Goal: Information Seeking & Learning: Learn about a topic

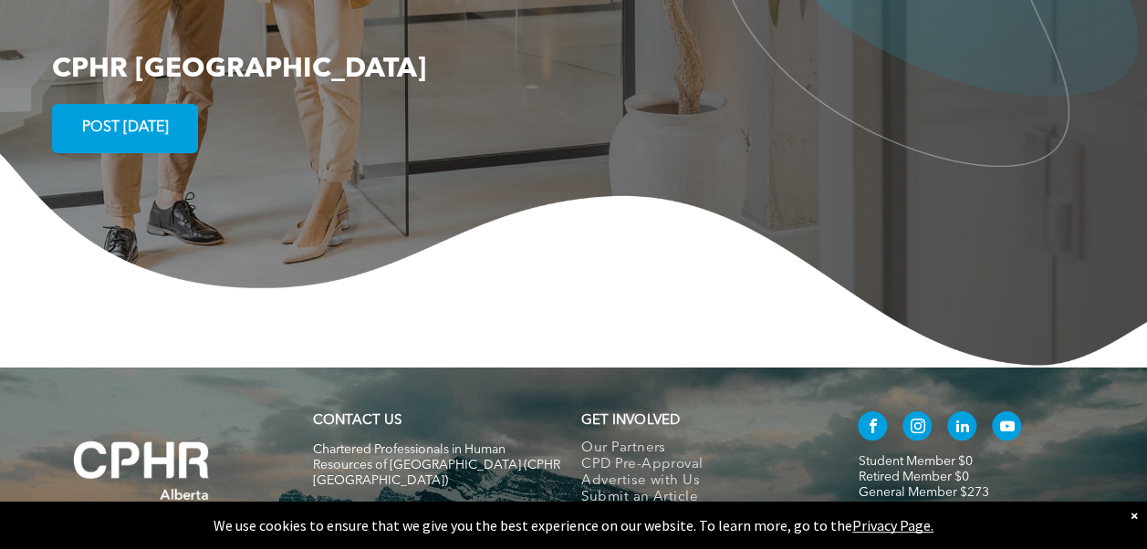
scroll to position [3395, 0]
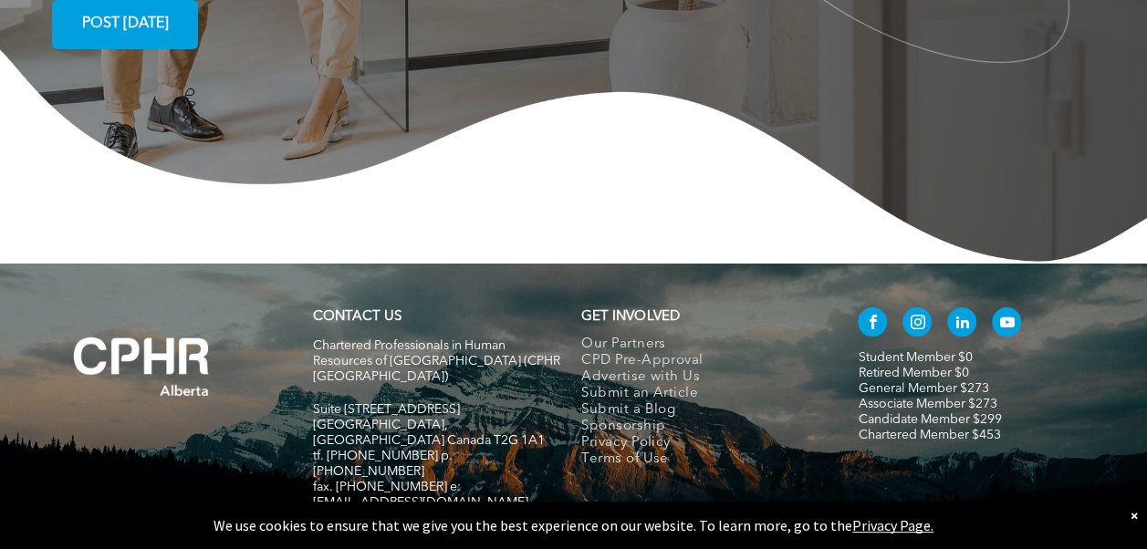
click at [641, 353] on span "CPD Pre-Approval" at bounding box center [641, 361] width 121 height 16
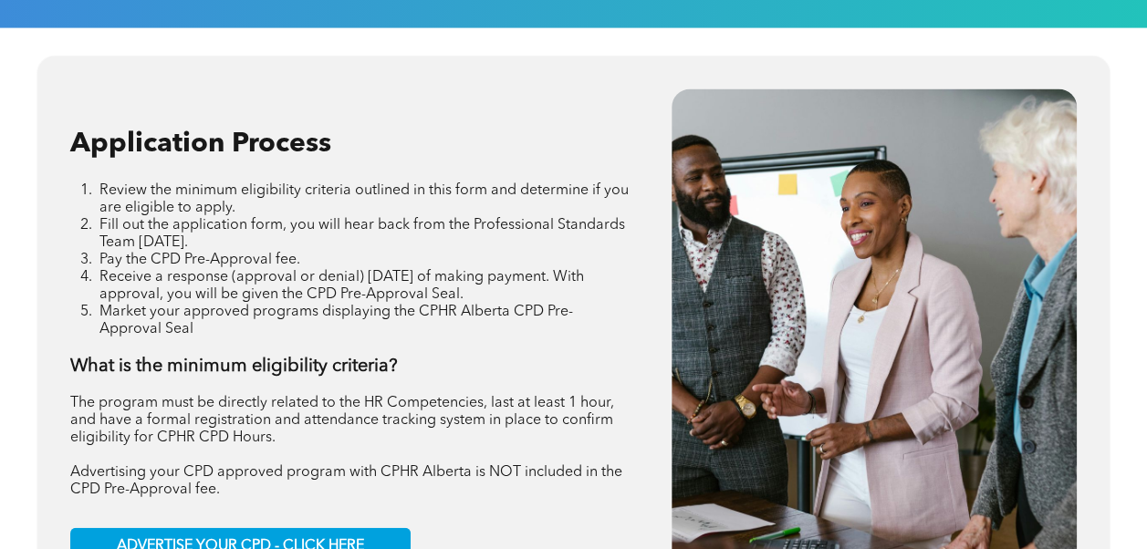
scroll to position [1987, 0]
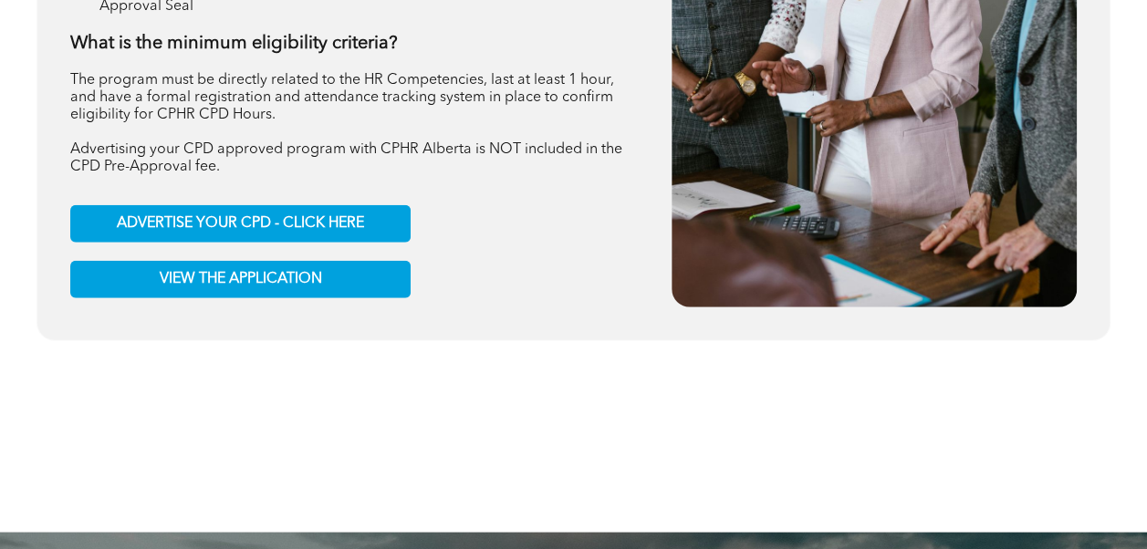
click at [965, 471] on div at bounding box center [573, 464] width 1074 height 137
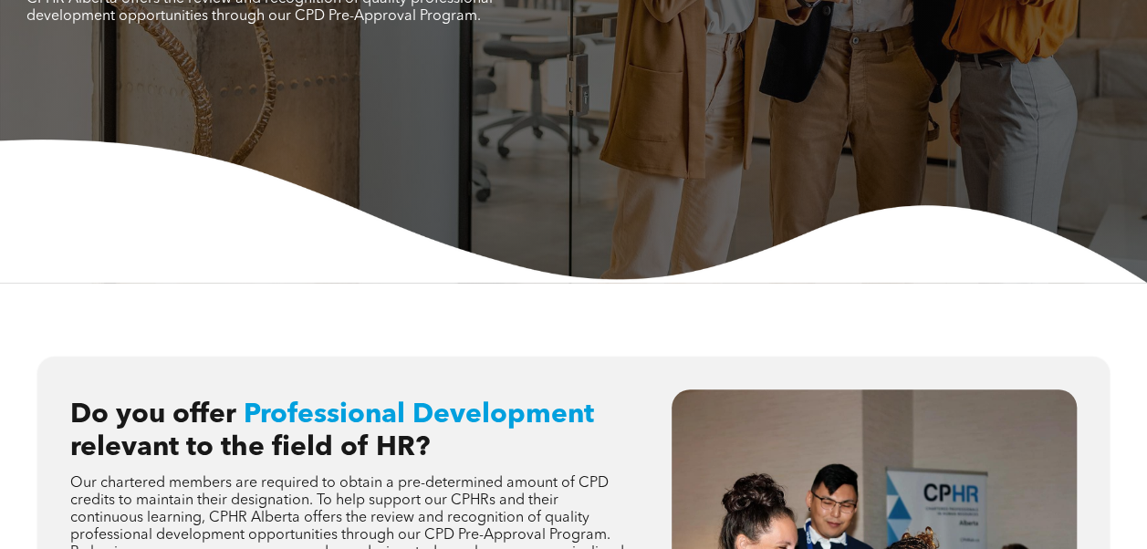
scroll to position [0, 0]
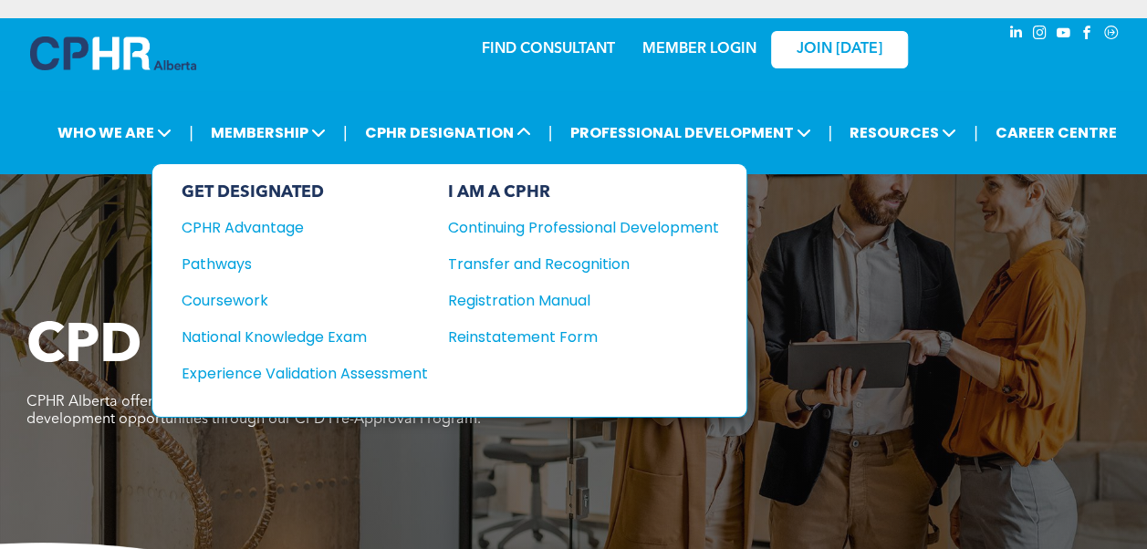
click at [235, 257] on div "Pathways" at bounding box center [293, 264] width 222 height 23
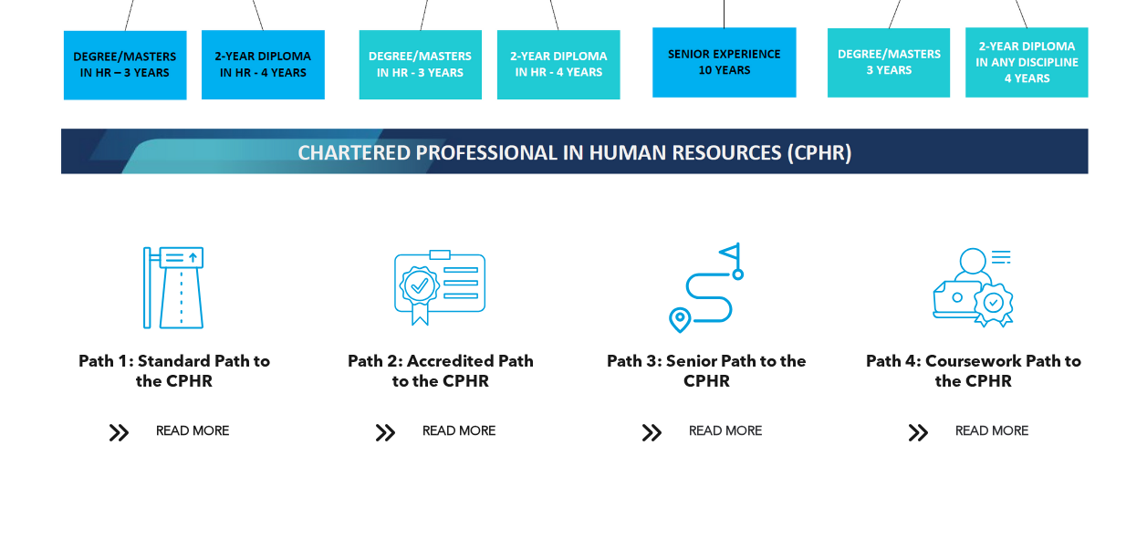
scroll to position [1896, 0]
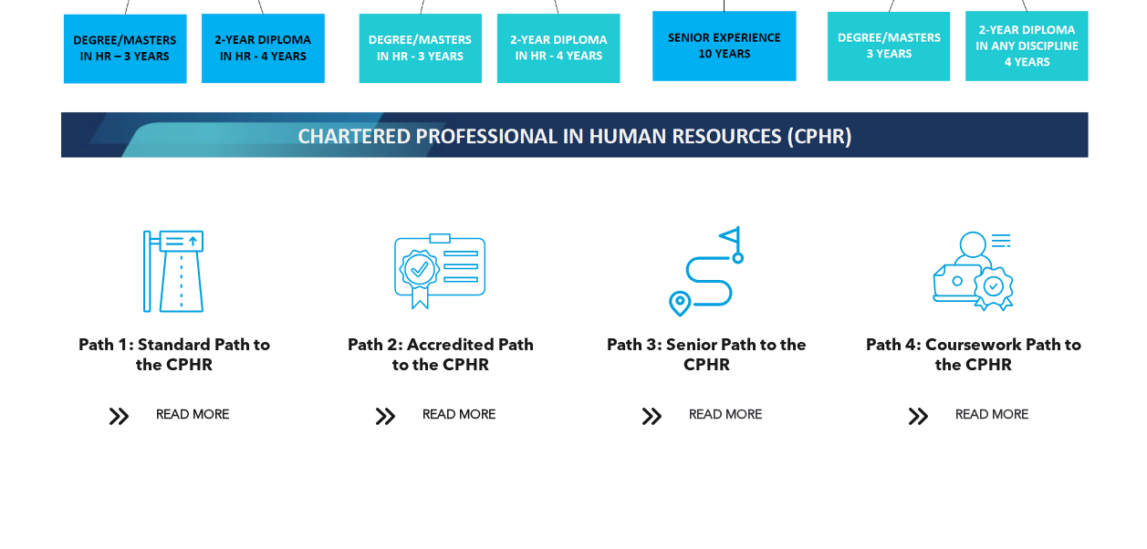
click at [450, 399] on span "READ MORE" at bounding box center [458, 416] width 86 height 34
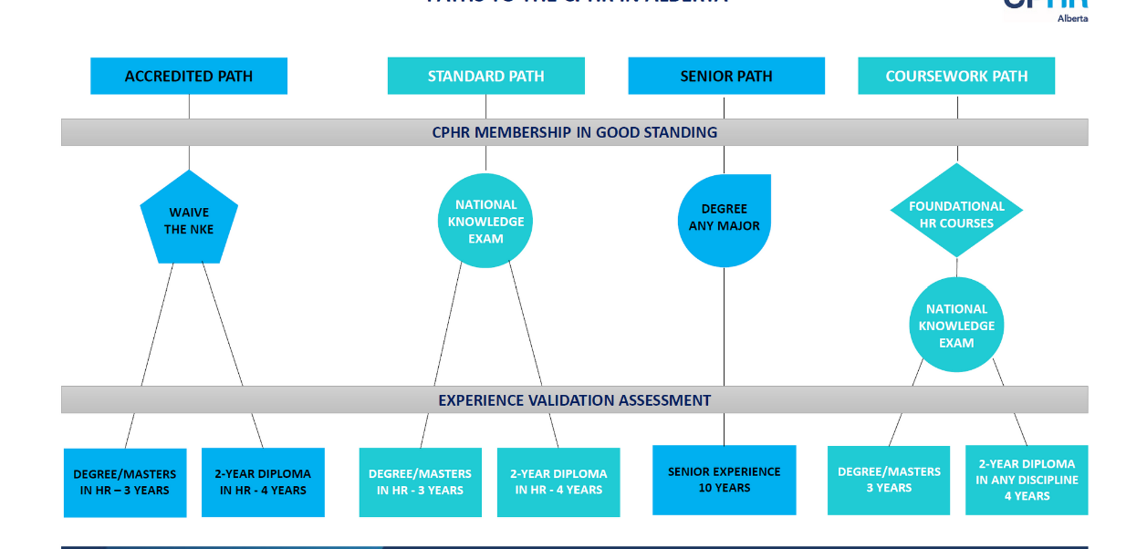
scroll to position [1447, 0]
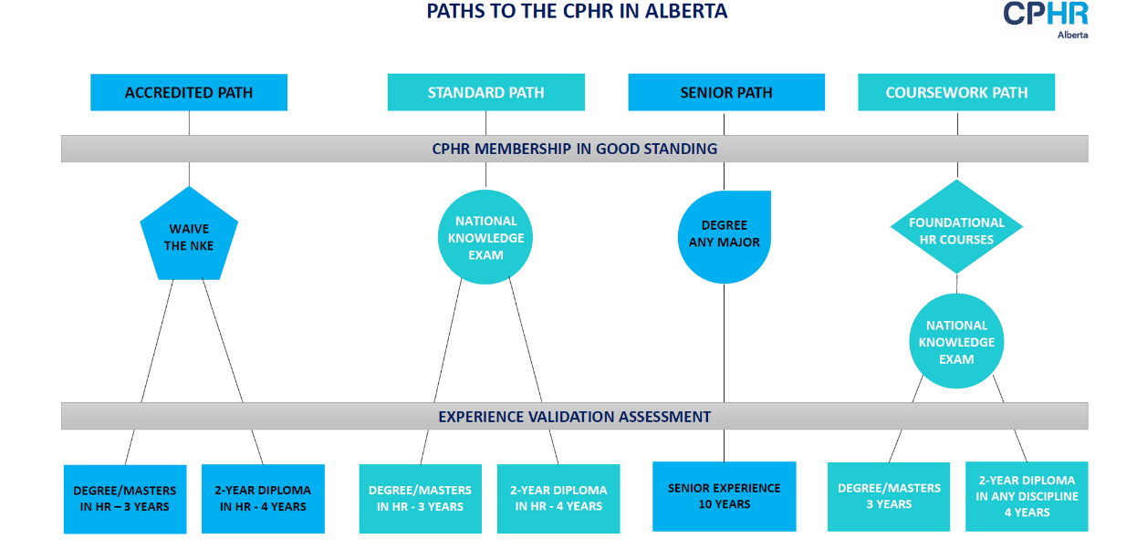
click at [294, 494] on img at bounding box center [574, 302] width 1056 height 636
click at [244, 524] on img at bounding box center [574, 302] width 1056 height 636
click at [268, 507] on img at bounding box center [574, 302] width 1056 height 636
click at [266, 517] on img at bounding box center [574, 302] width 1056 height 636
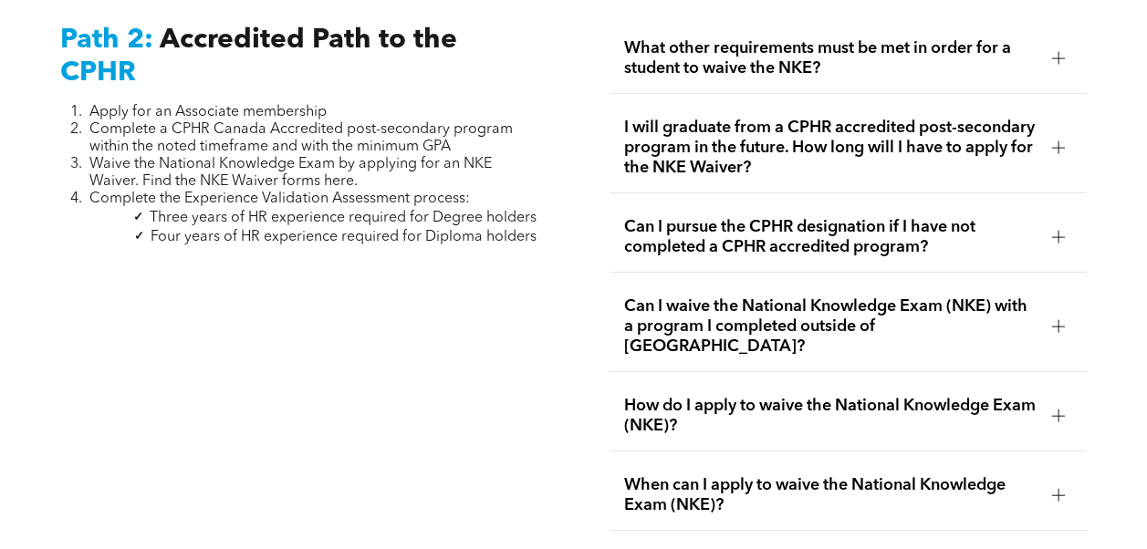
scroll to position [2936, 0]
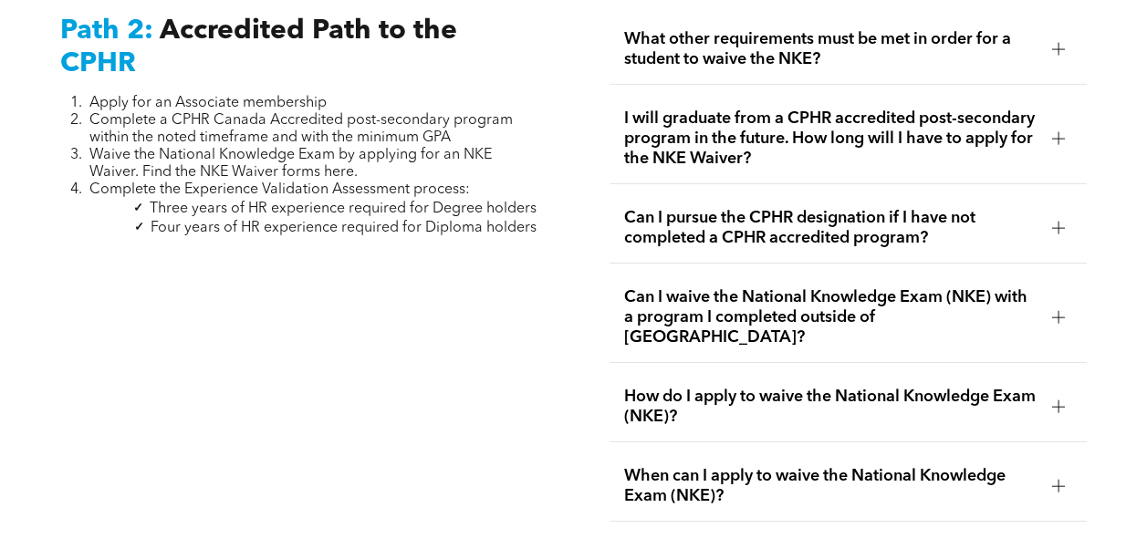
click at [1052, 43] on div at bounding box center [1058, 49] width 13 height 13
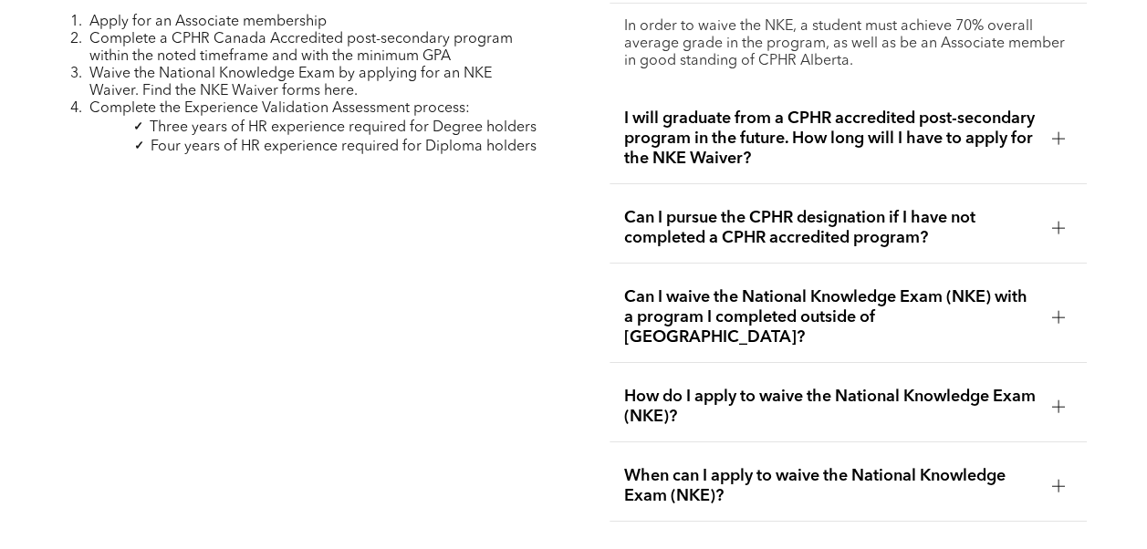
scroll to position [3022, 0]
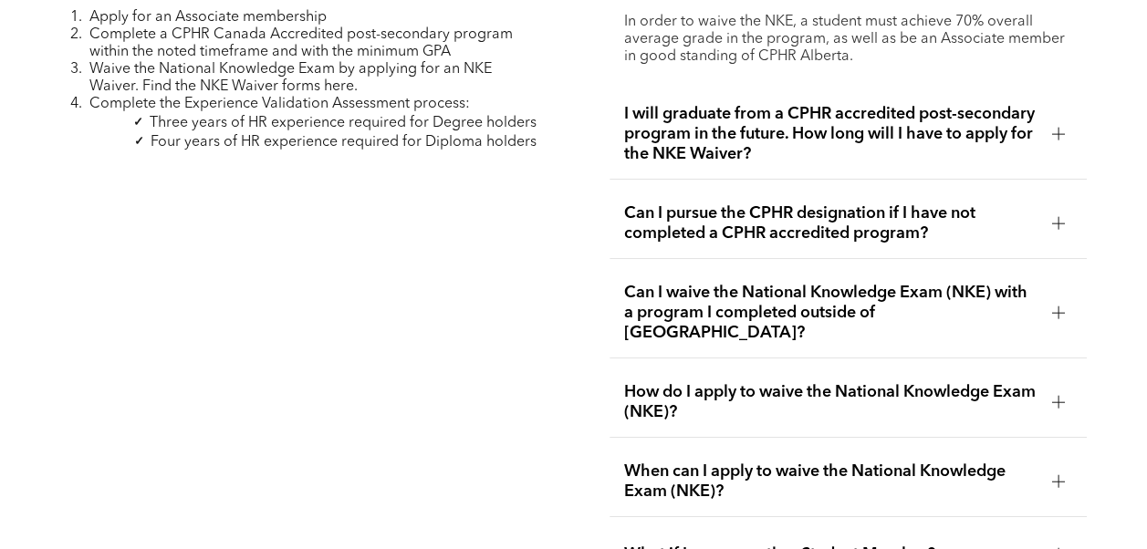
click at [1057, 306] on div at bounding box center [1057, 312] width 1 height 13
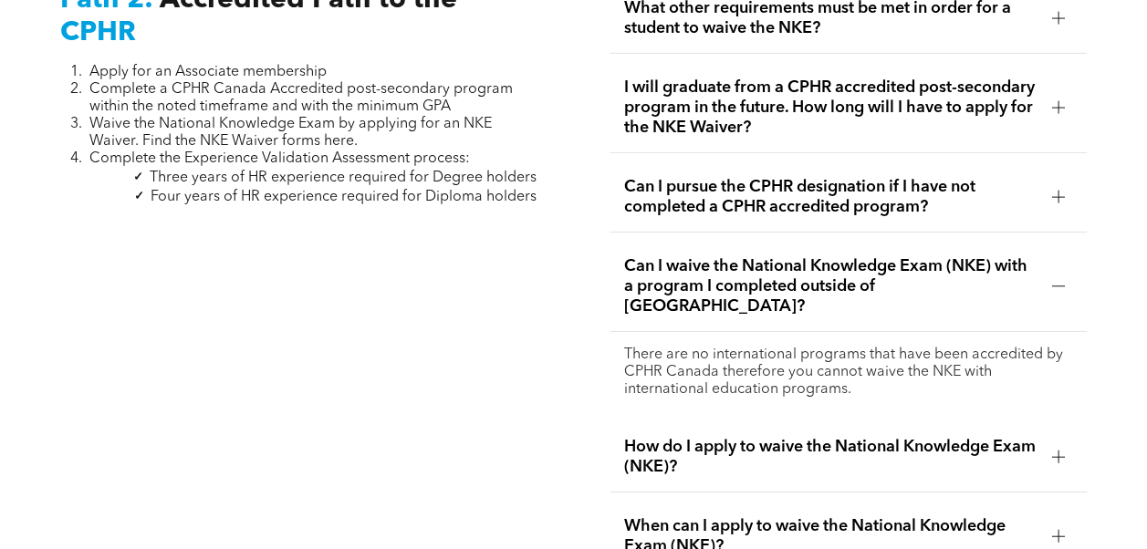
scroll to position [2958, 0]
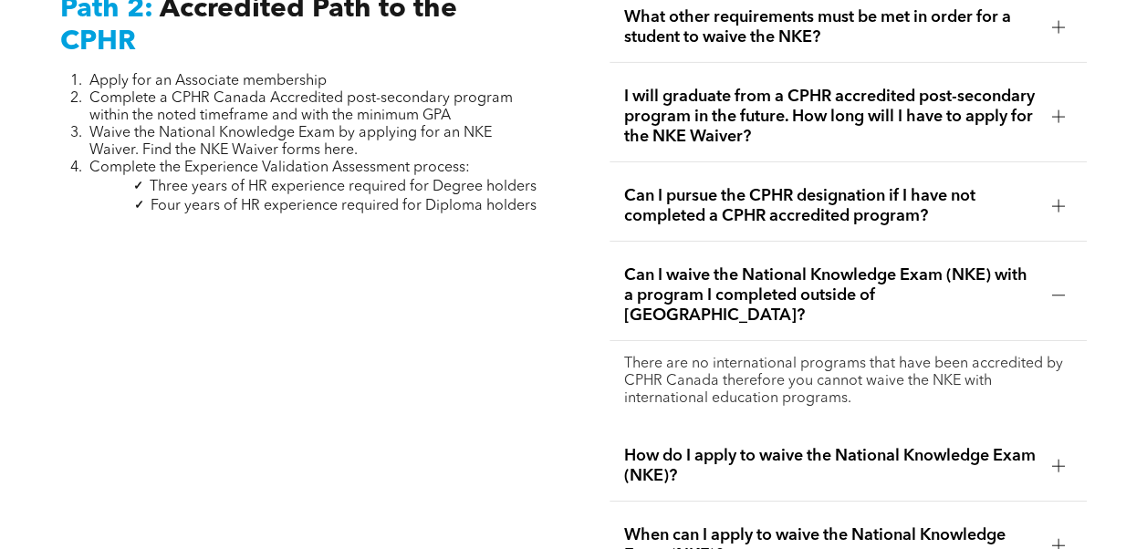
click at [1057, 289] on div at bounding box center [1057, 295] width 1 height 13
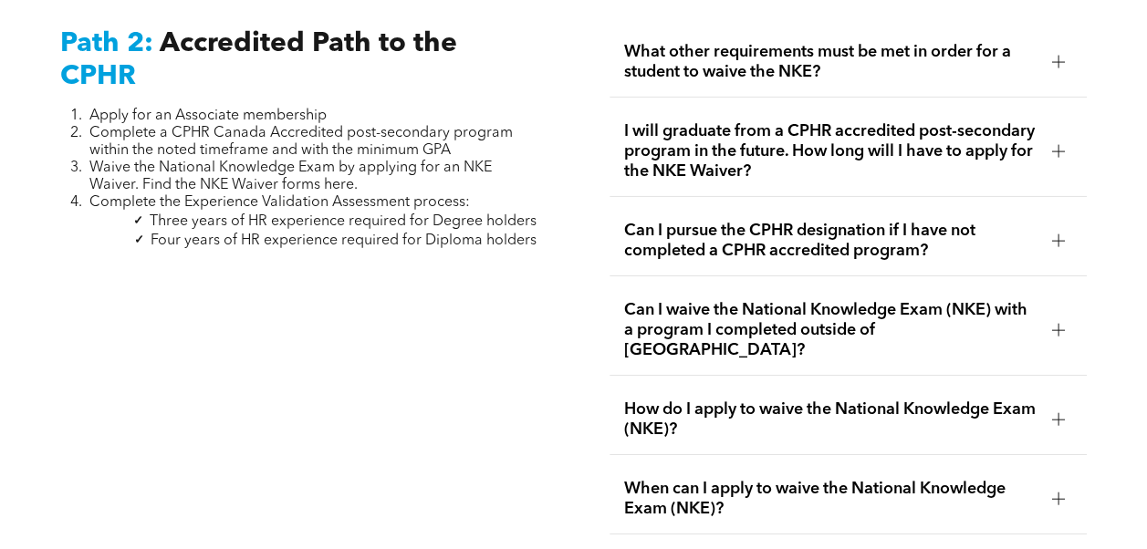
scroll to position [2908, 0]
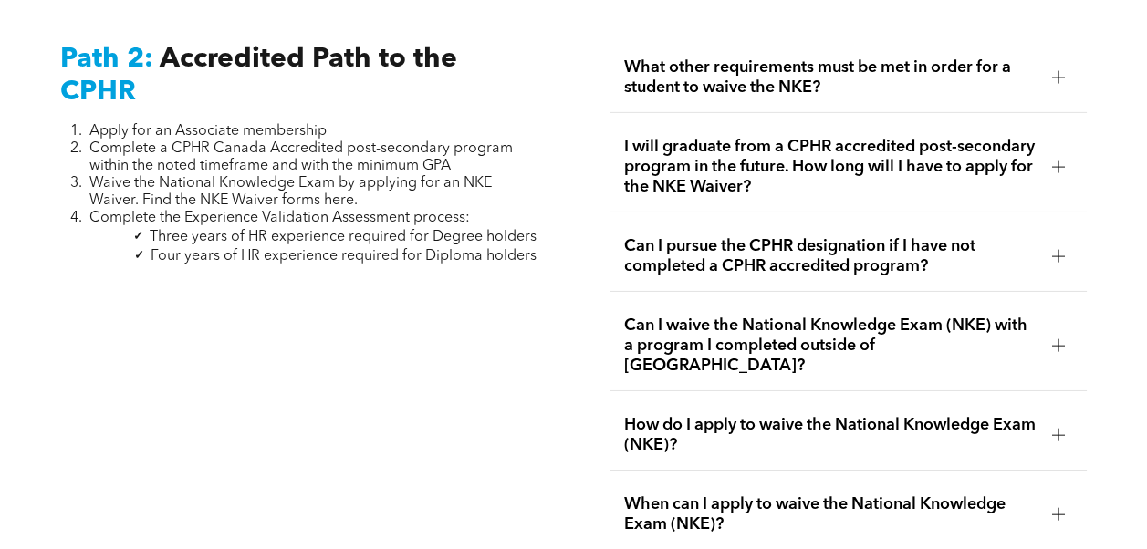
click at [1062, 163] on div at bounding box center [1057, 166] width 27 height 27
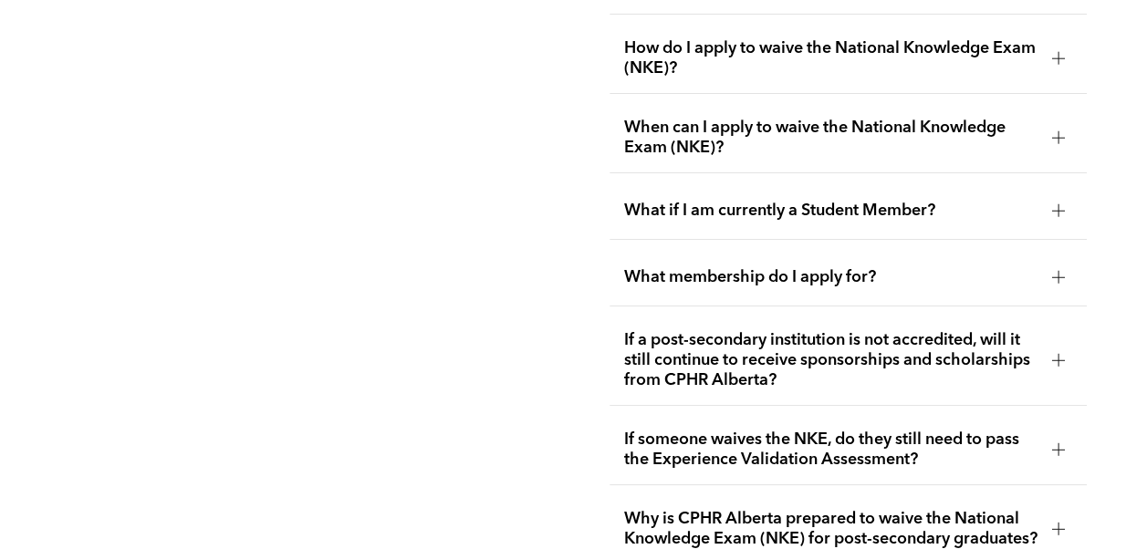
scroll to position [3355, 0]
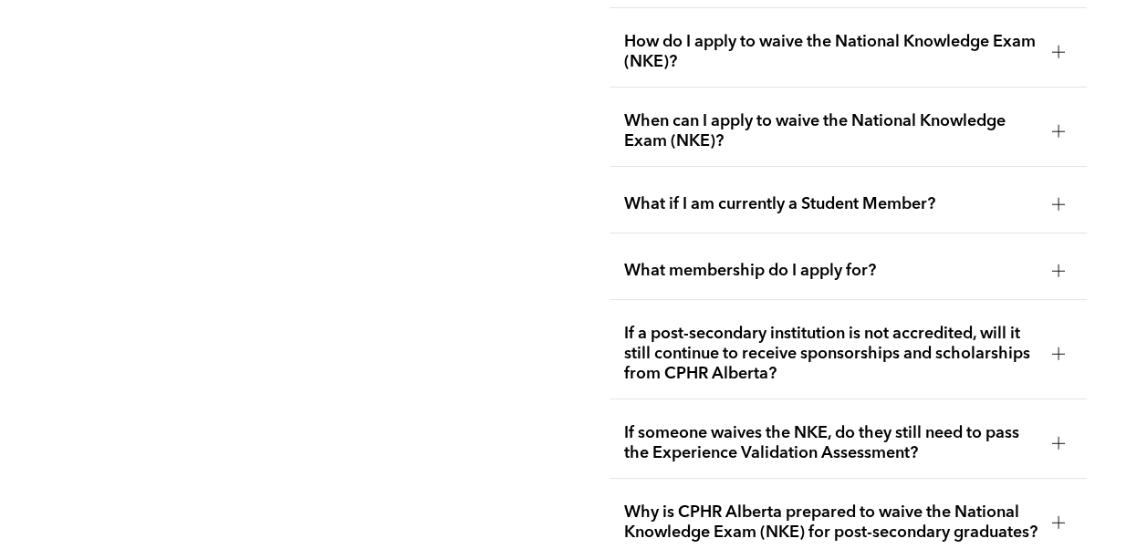
click at [1062, 430] on div at bounding box center [1057, 443] width 27 height 27
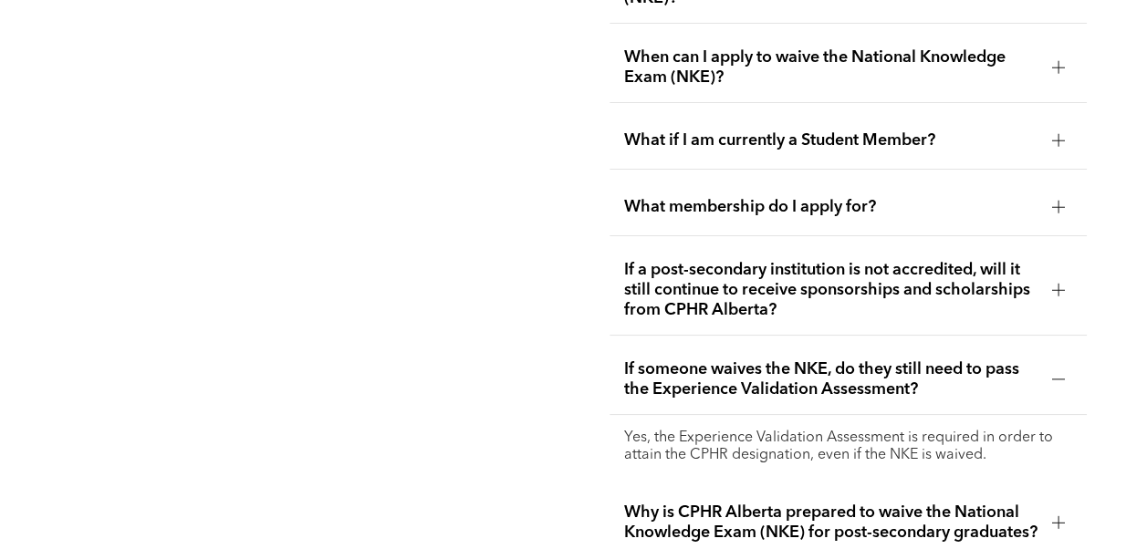
click at [1055, 373] on div at bounding box center [1058, 379] width 13 height 13
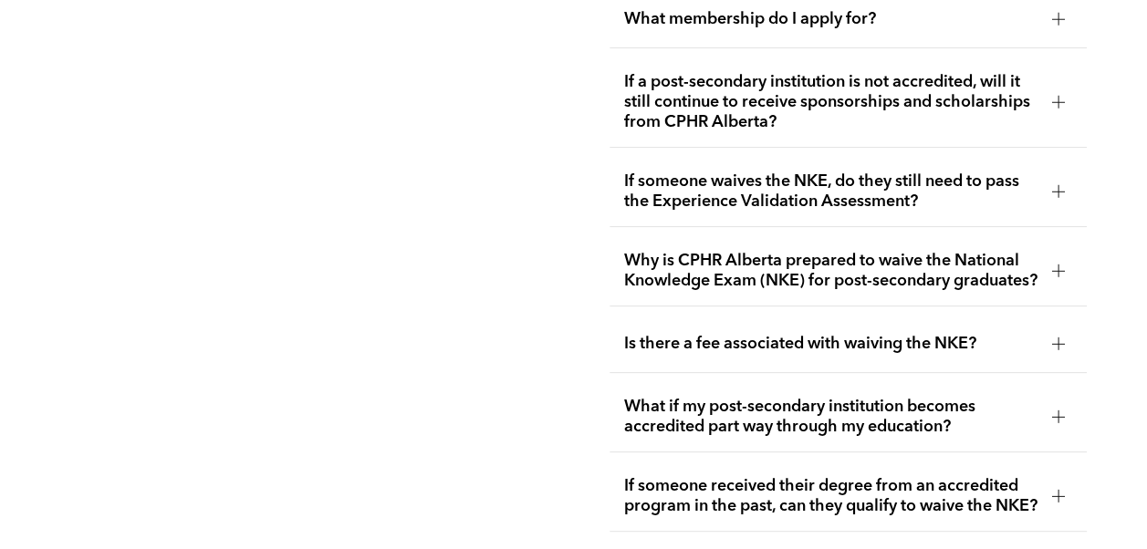
scroll to position [3543, 0]
click at [1062, 410] on div at bounding box center [1058, 416] width 13 height 13
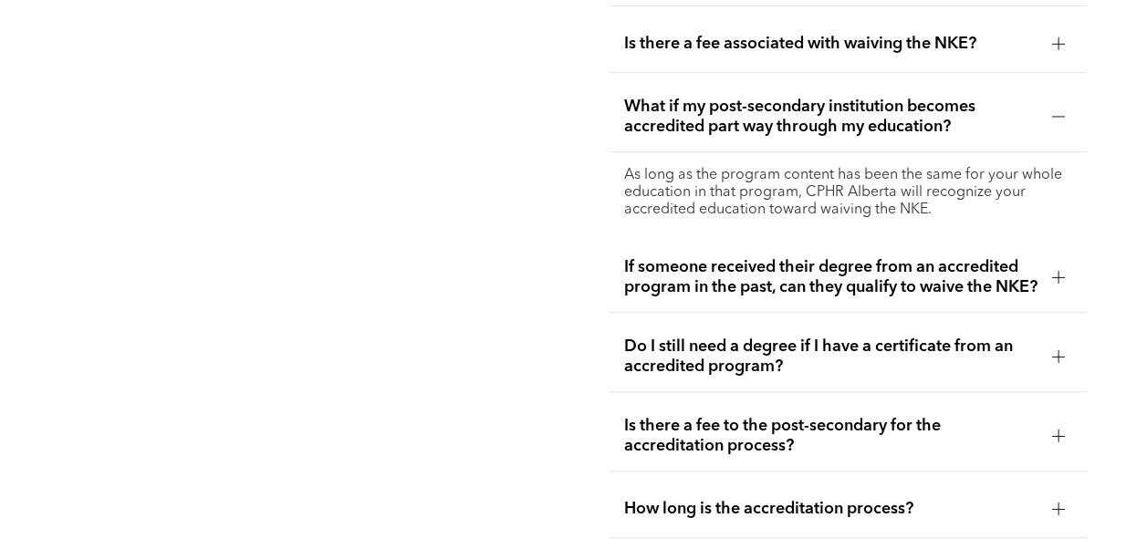
scroll to position [3844, 0]
click at [1059, 441] on div at bounding box center [1058, 435] width 13 height 13
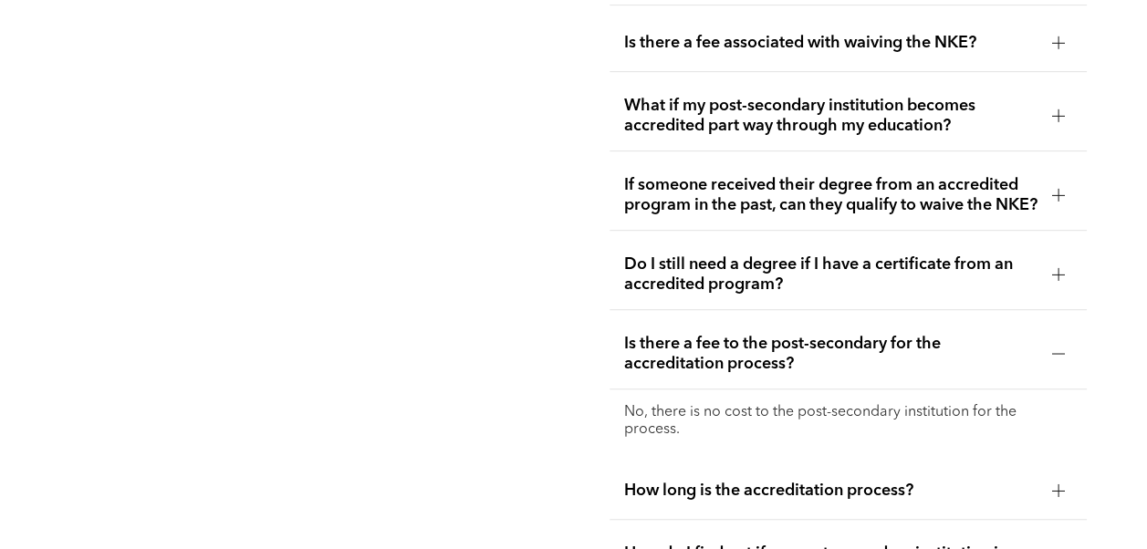
click at [1047, 363] on div at bounding box center [1057, 353] width 27 height 27
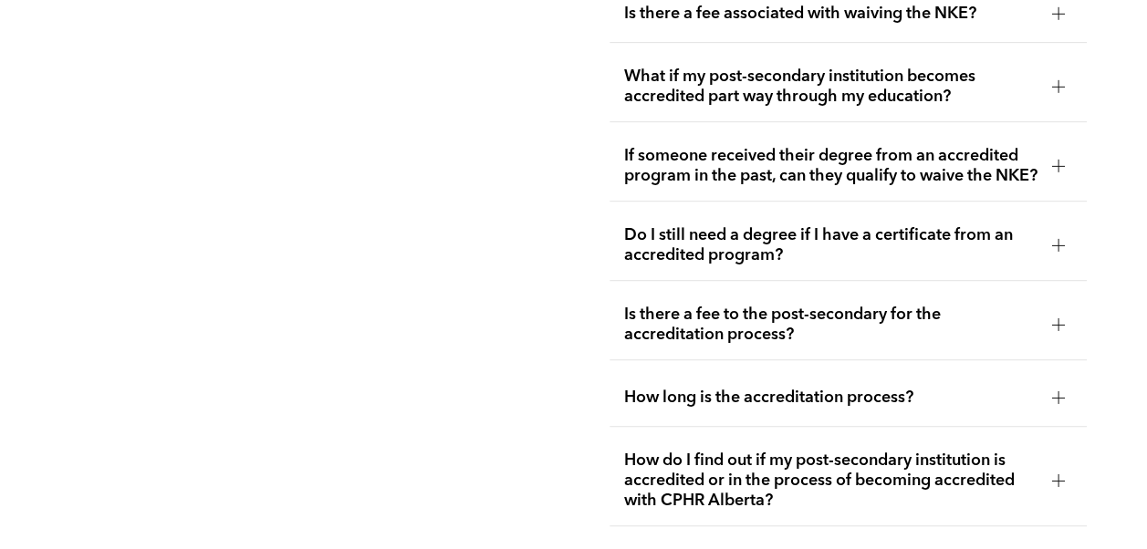
scroll to position [3925, 0]
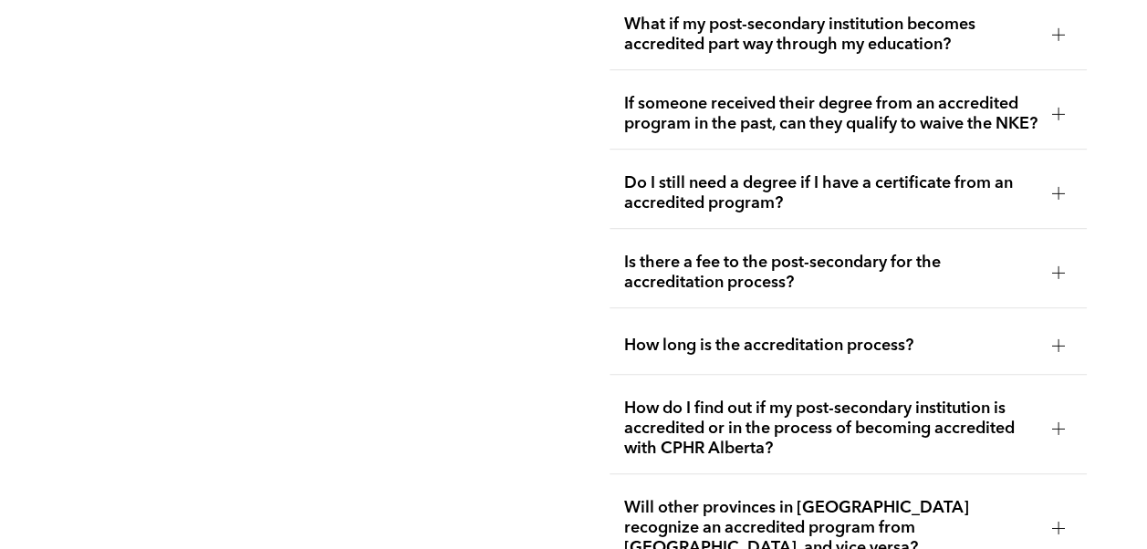
click at [1060, 441] on div "How do I find out if my post-secondary institution is accredited or in the proc…" at bounding box center [847, 429] width 477 height 90
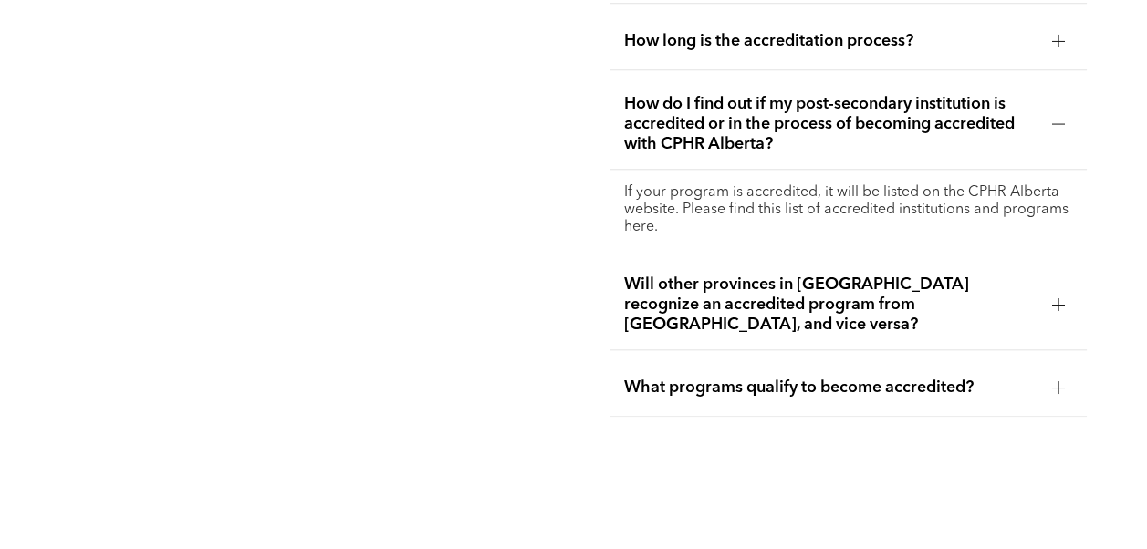
scroll to position [4225, 0]
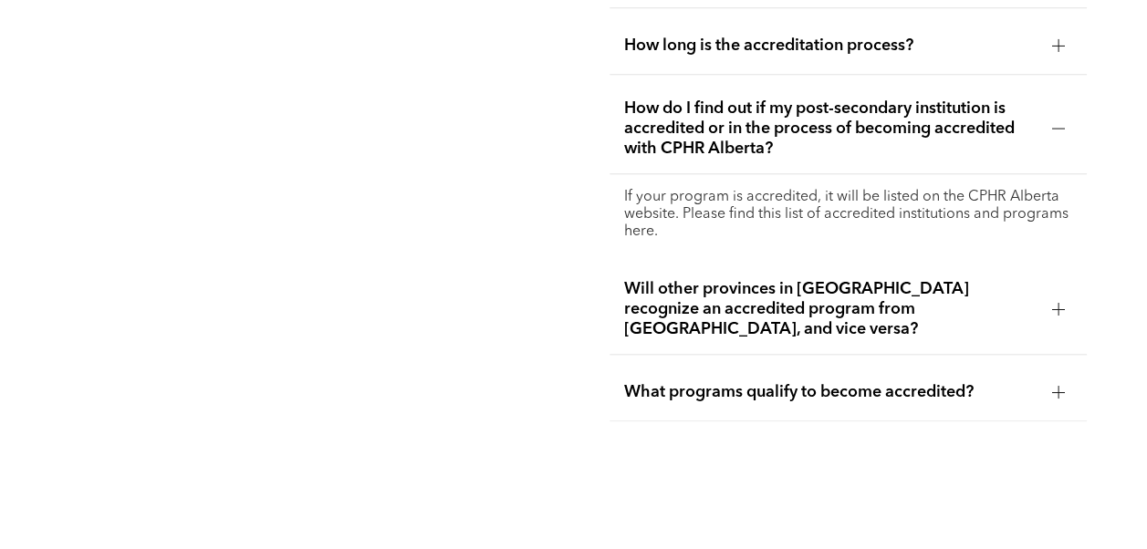
click at [706, 213] on p "If your program is accredited, it will be listed on the CPHR Alberta website. P…" at bounding box center [848, 215] width 448 height 52
click at [644, 234] on p "If your program is accredited, it will be listed on the CPHR Alberta website. P…" at bounding box center [848, 215] width 448 height 52
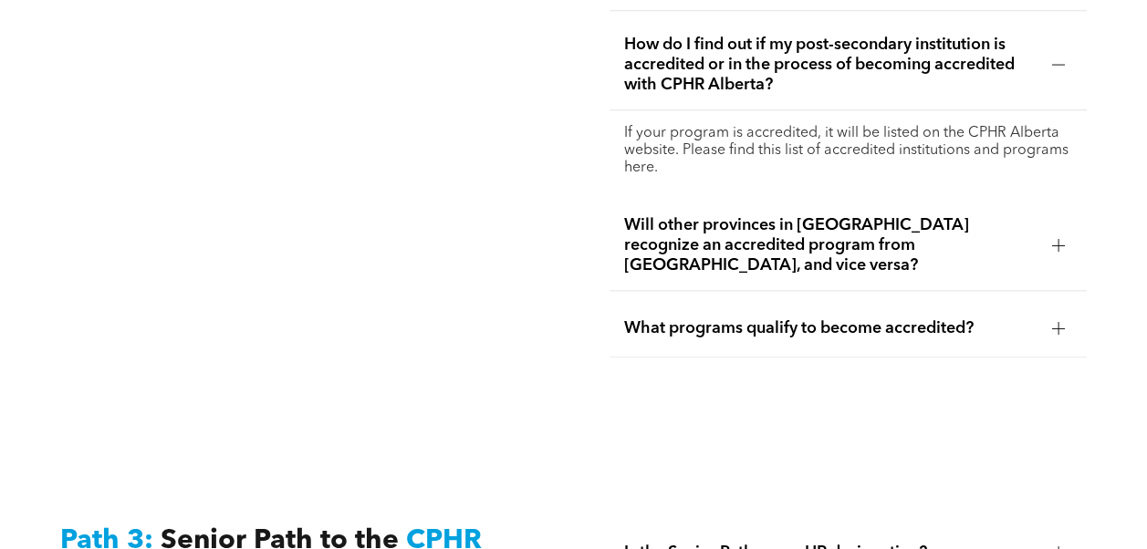
scroll to position [4305, 0]
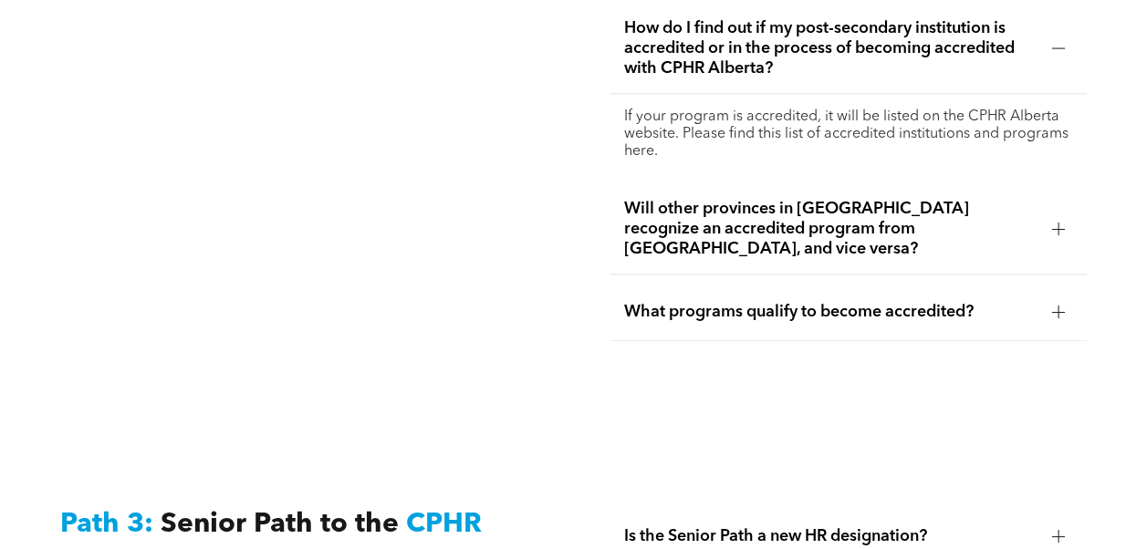
click at [1057, 306] on div at bounding box center [1057, 312] width 1 height 13
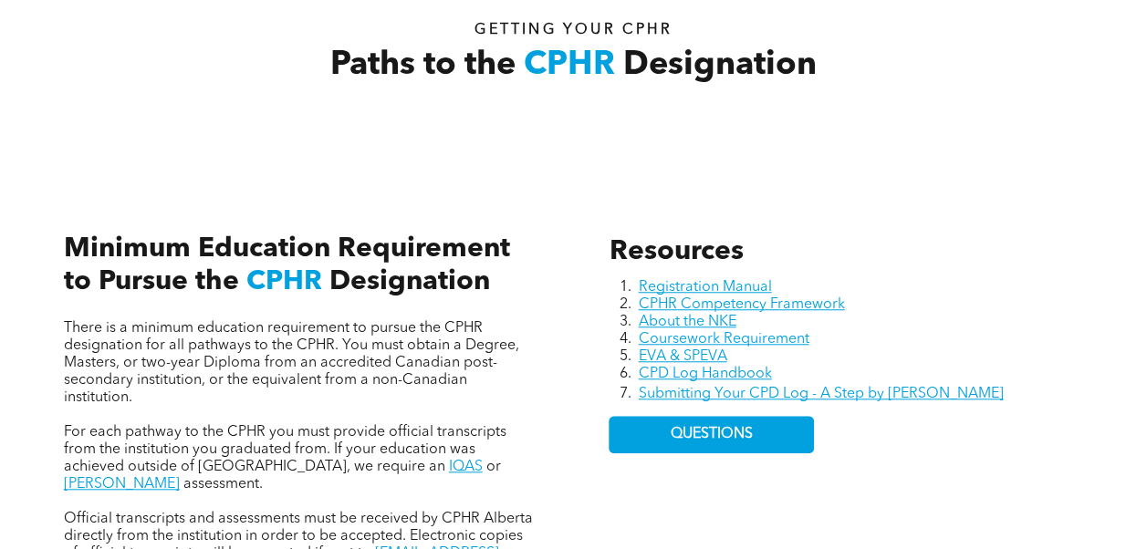
scroll to position [625, 0]
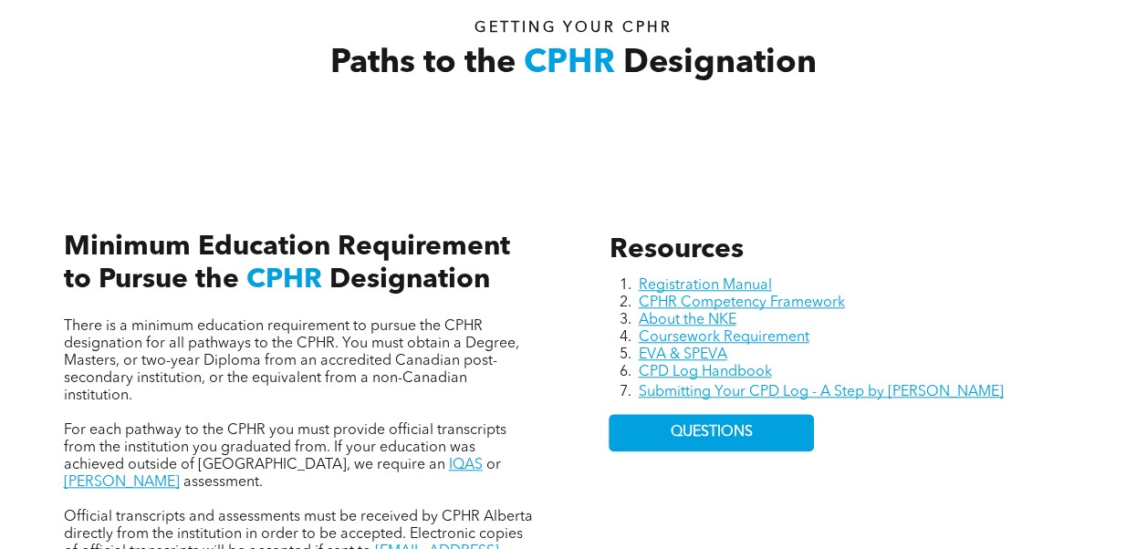
click at [712, 327] on link "About the NKE" at bounding box center [687, 320] width 98 height 15
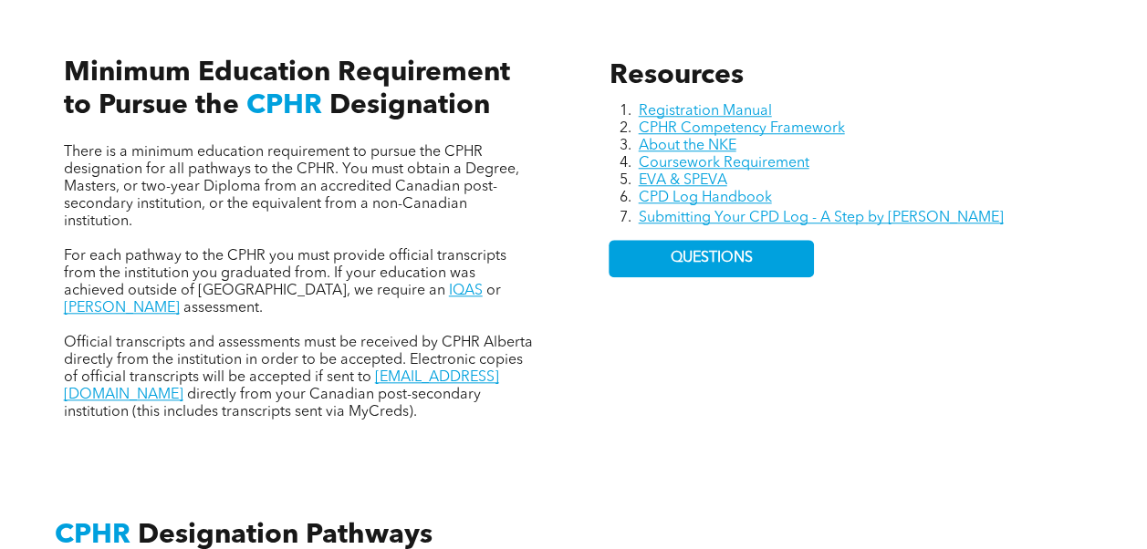
scroll to position [798, 0]
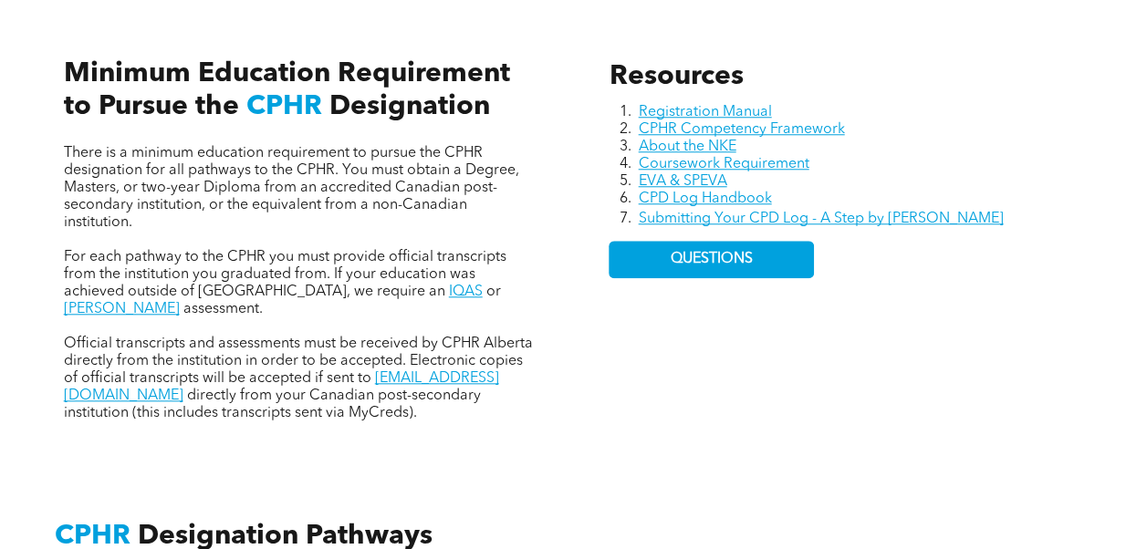
click at [726, 264] on span "QUESTIONS" at bounding box center [711, 259] width 82 height 17
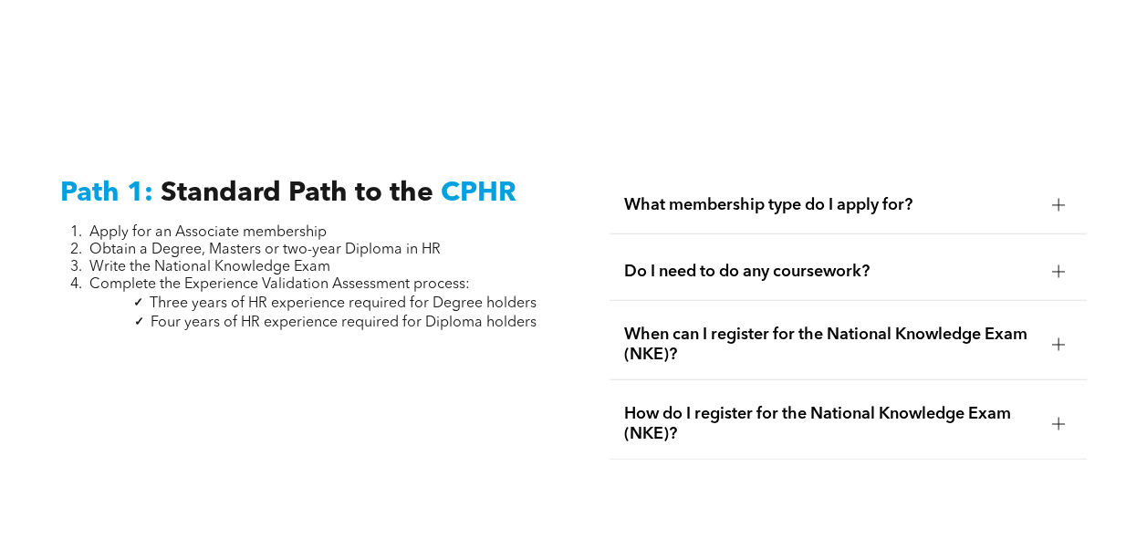
scroll to position [2330, 0]
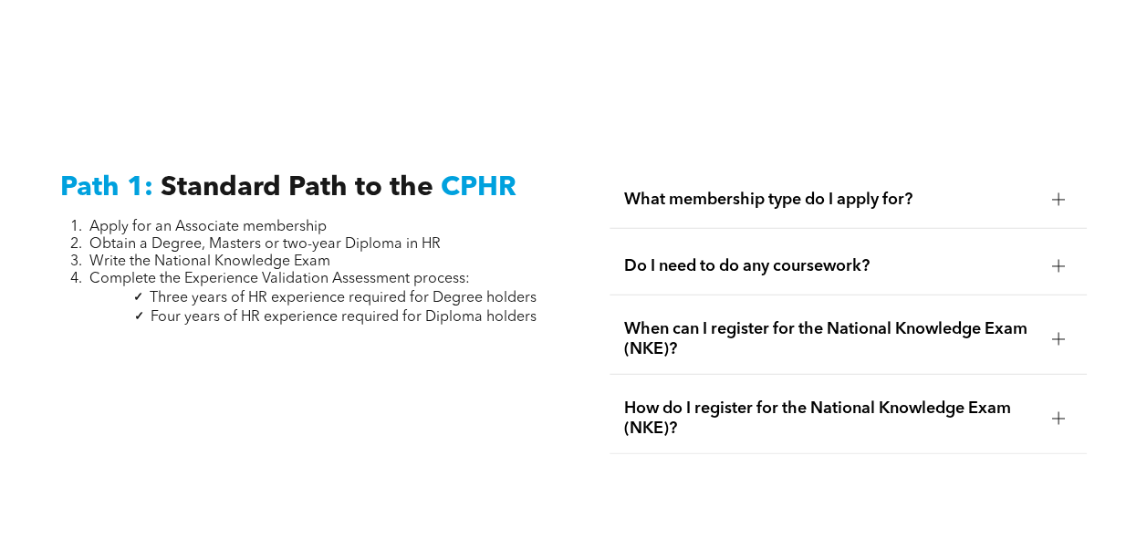
click at [1057, 193] on div at bounding box center [1057, 199] width 1 height 13
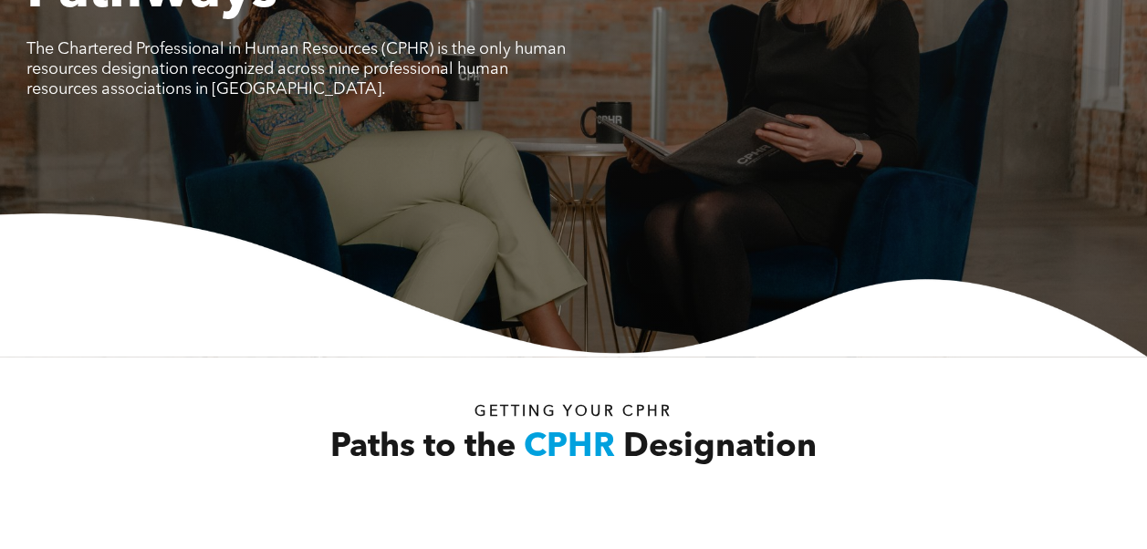
scroll to position [0, 0]
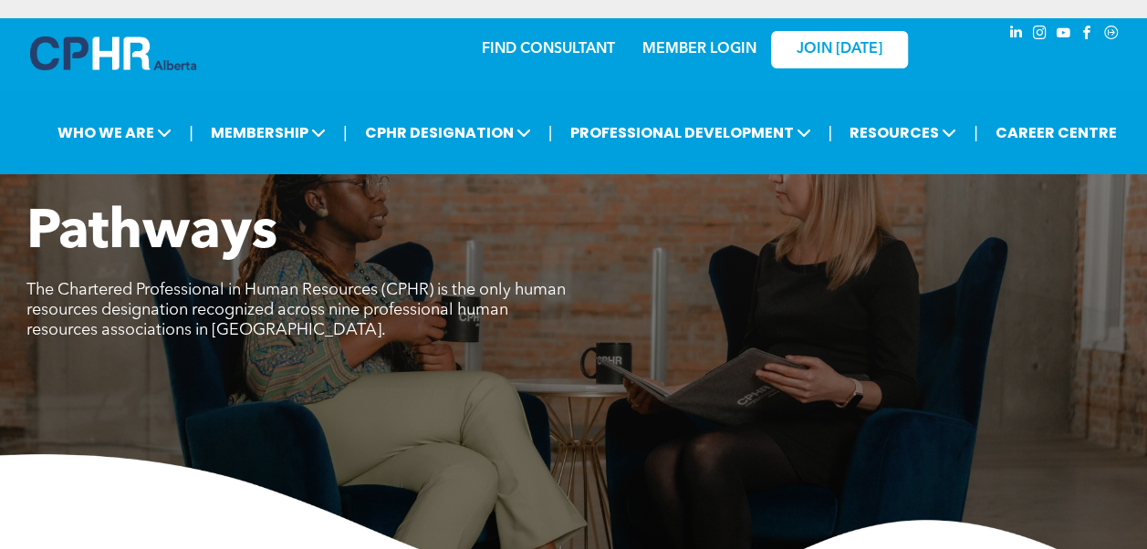
click at [728, 323] on div "Pathways The Chartered Professional in Human Resources (CPHR) is the only human…" at bounding box center [573, 282] width 1095 height 162
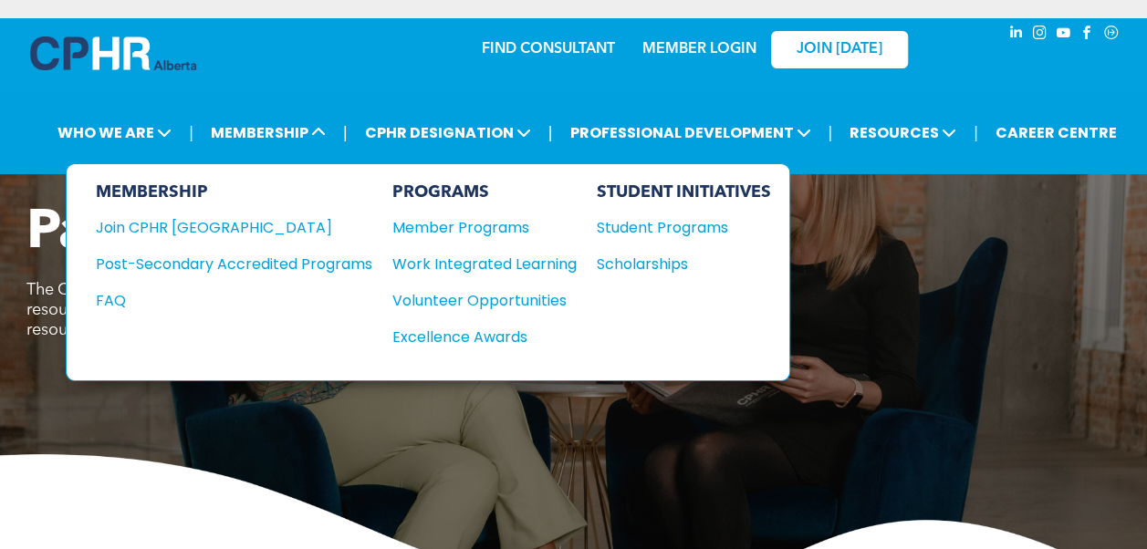
click at [265, 266] on div "Post-Secondary Accredited Programs" at bounding box center [220, 264] width 249 height 23
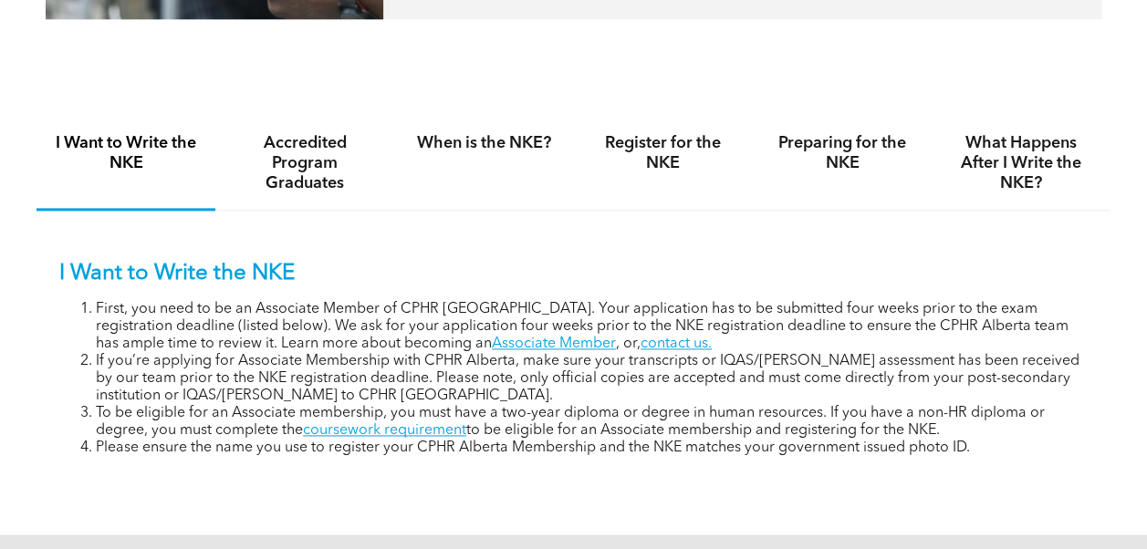
scroll to position [1071, 0]
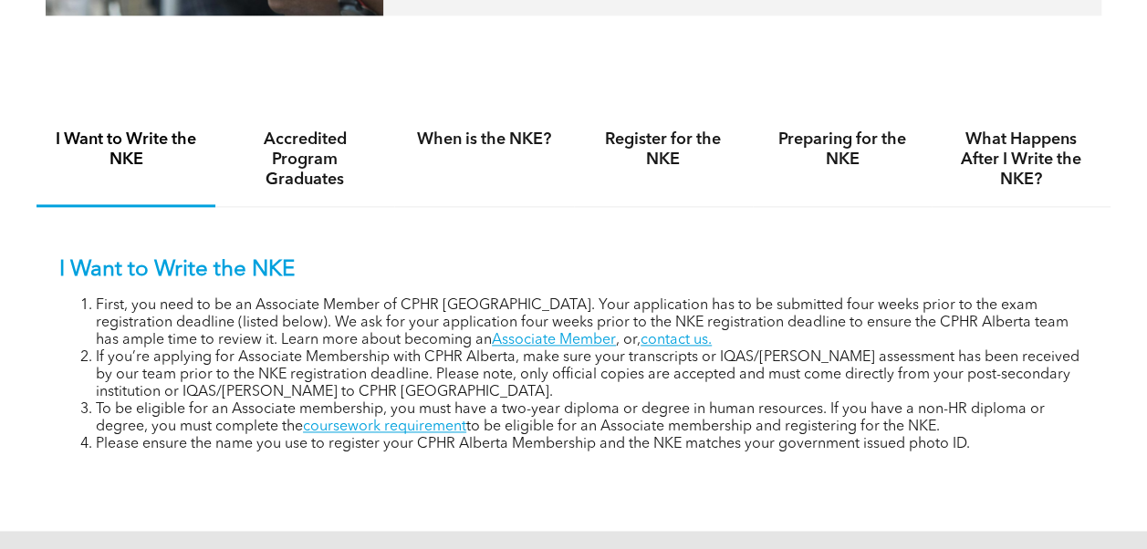
click at [416, 434] on link "coursework requirement" at bounding box center [384, 427] width 163 height 15
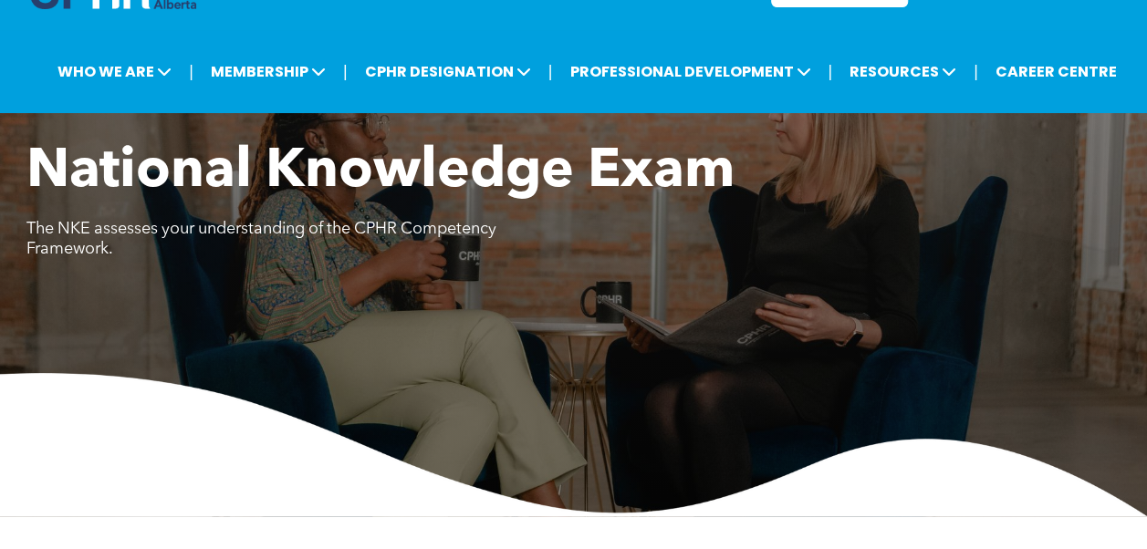
scroll to position [0, 0]
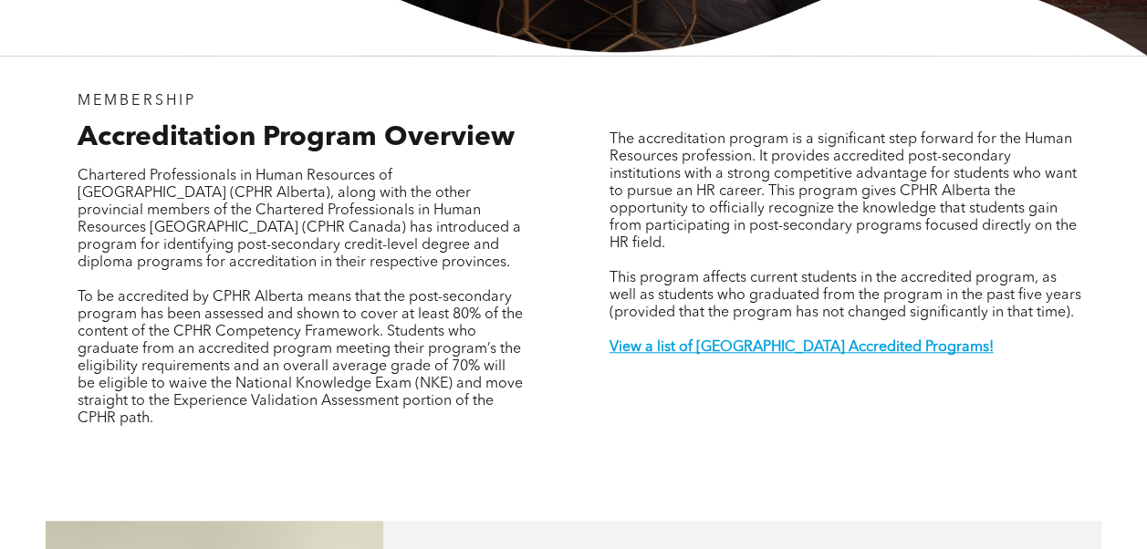
scroll to position [536, 0]
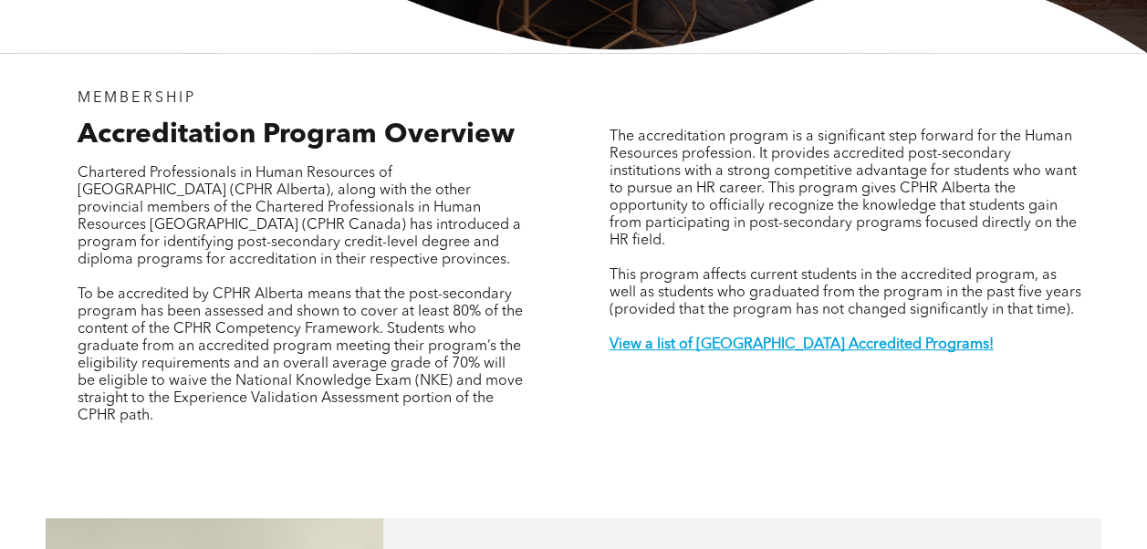
click at [804, 338] on strong "View a list of Alberta Accredited Programs!" at bounding box center [800, 345] width 384 height 15
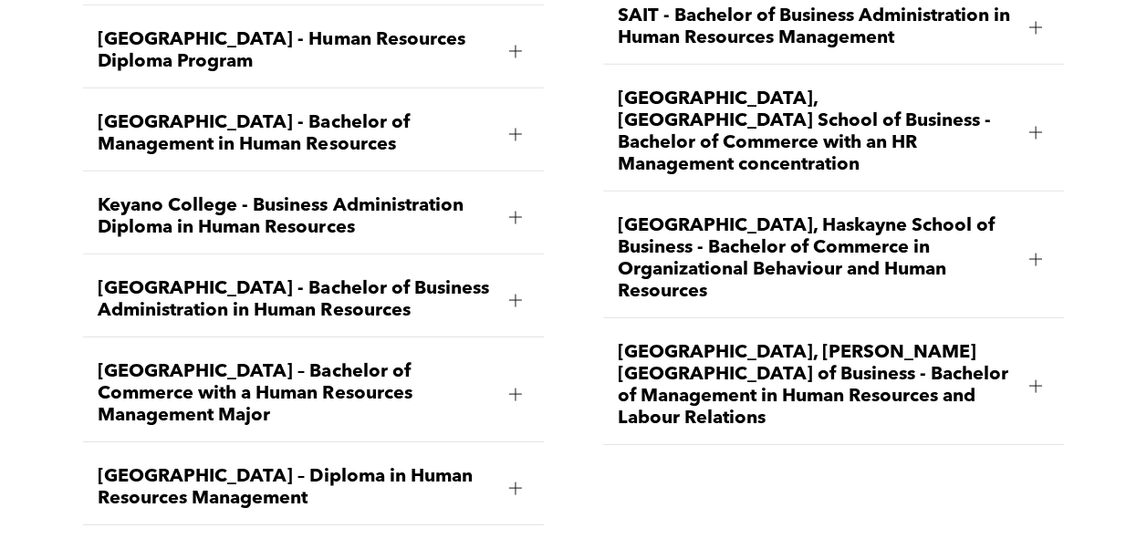
scroll to position [2632, 0]
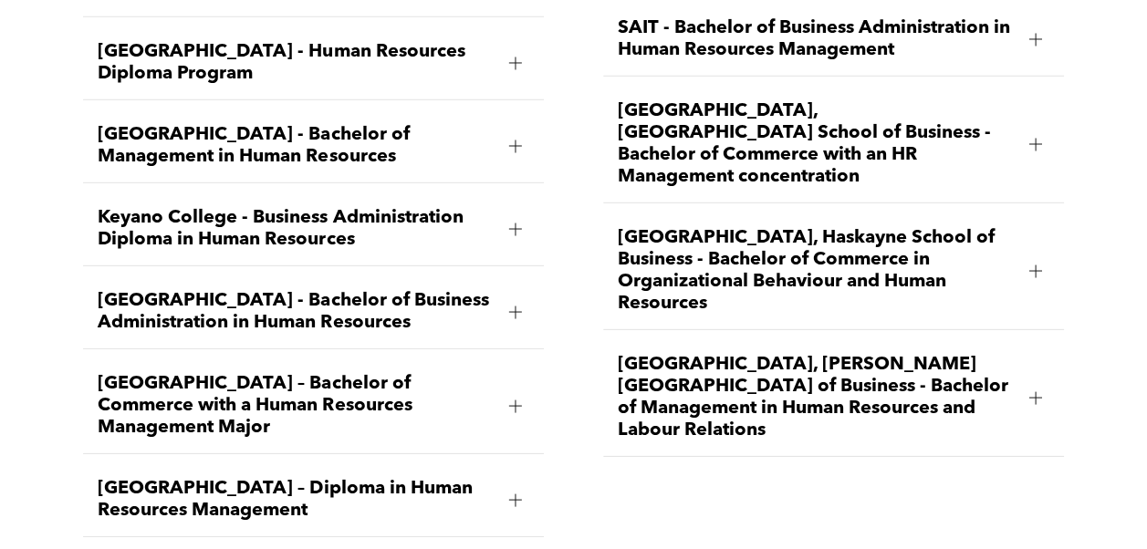
click at [1058, 399] on div "University of Lethbridge, Dhillon School of Business - Bachelor of Management i…" at bounding box center [833, 398] width 461 height 118
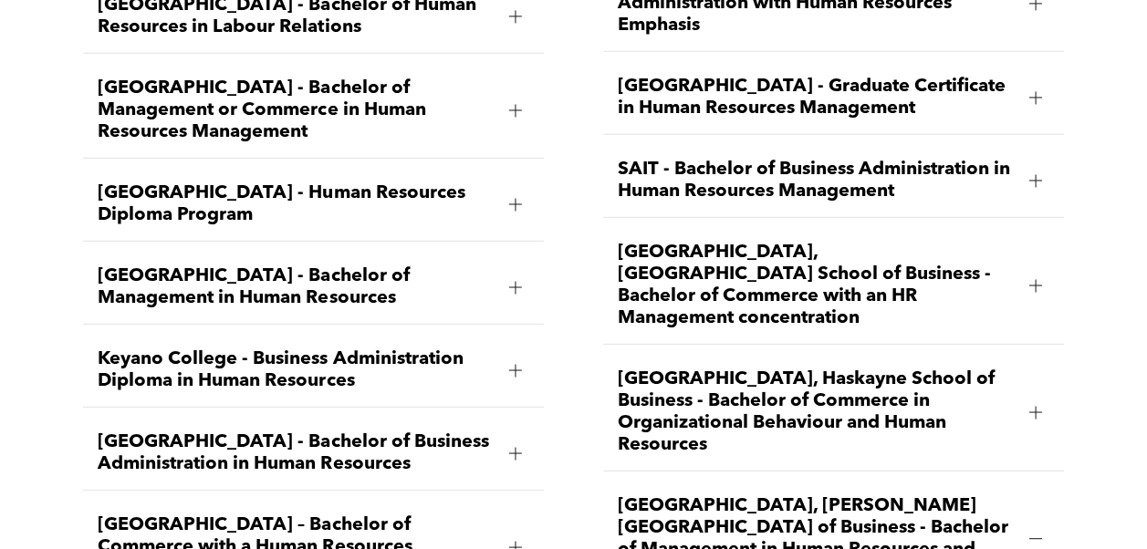
scroll to position [2501, 0]
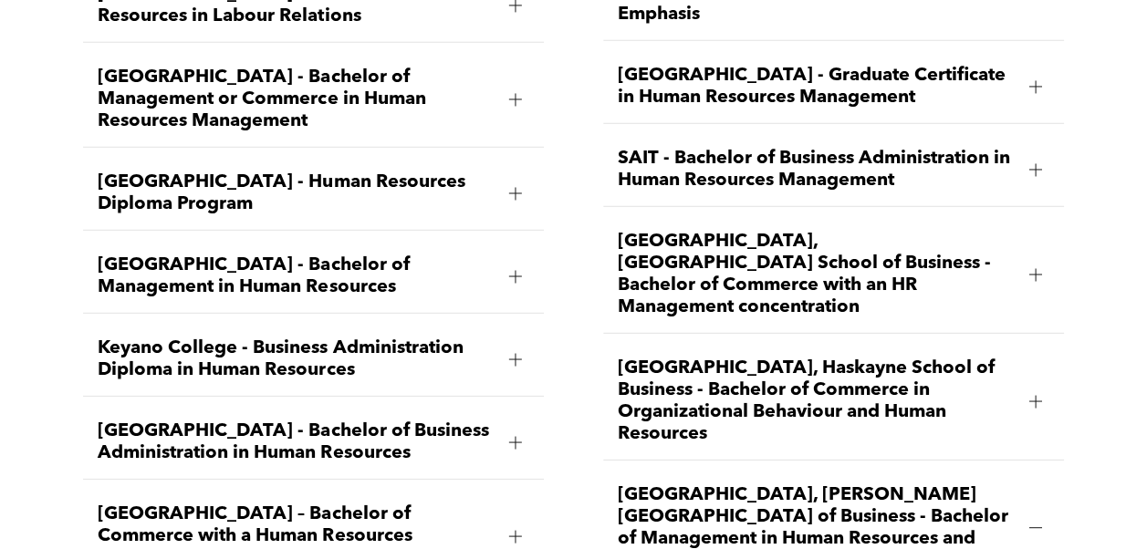
click at [230, 174] on span "Bow Valley College - Human Resources Diploma Program" at bounding box center [296, 193] width 397 height 44
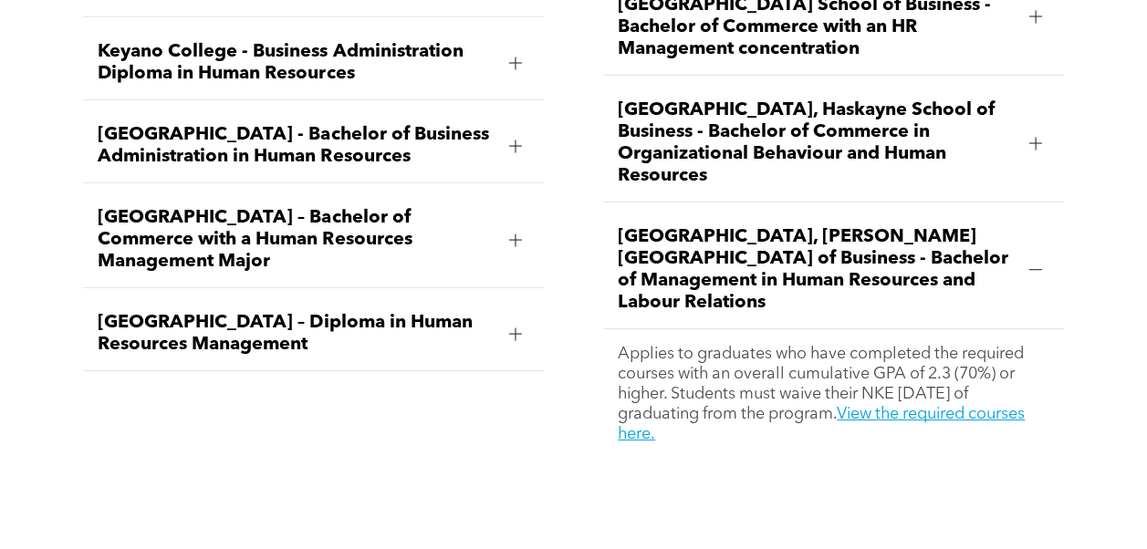
scroll to position [2769, 0]
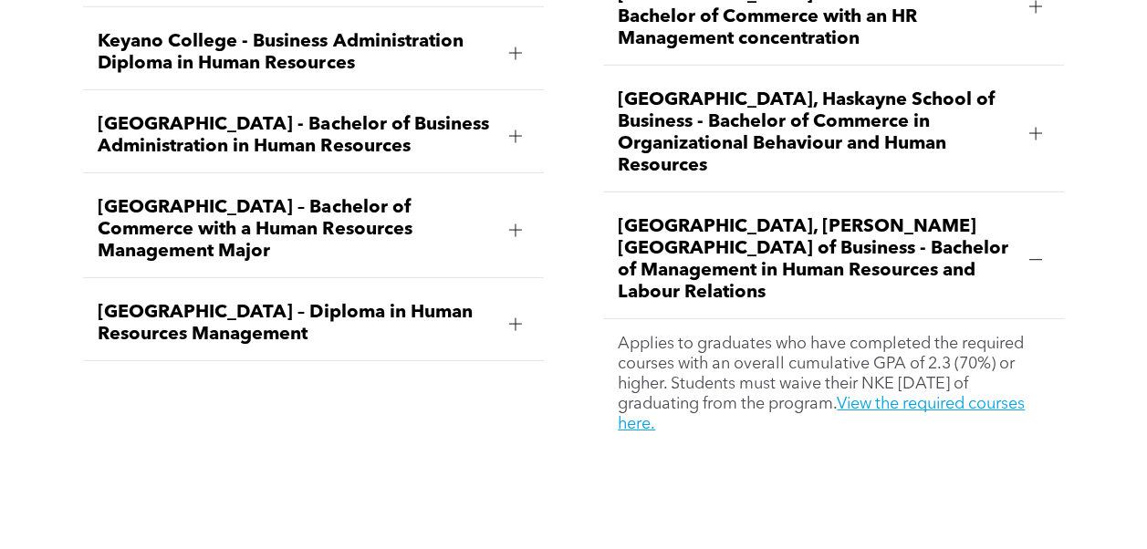
click at [221, 332] on span "MacEwan University – Diploma in Human Resources Management" at bounding box center [296, 324] width 397 height 44
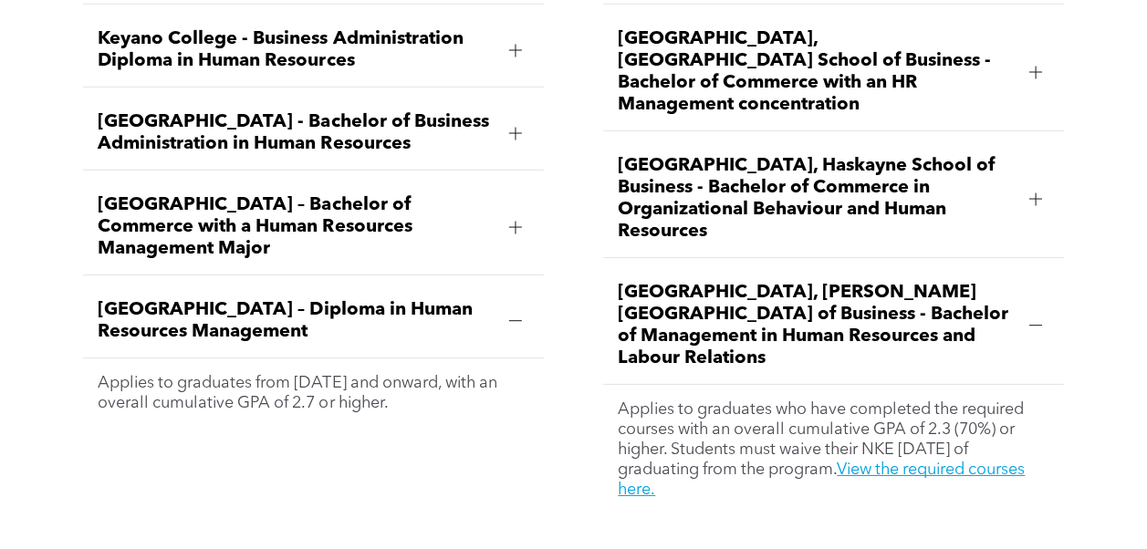
scroll to position [2702, 0]
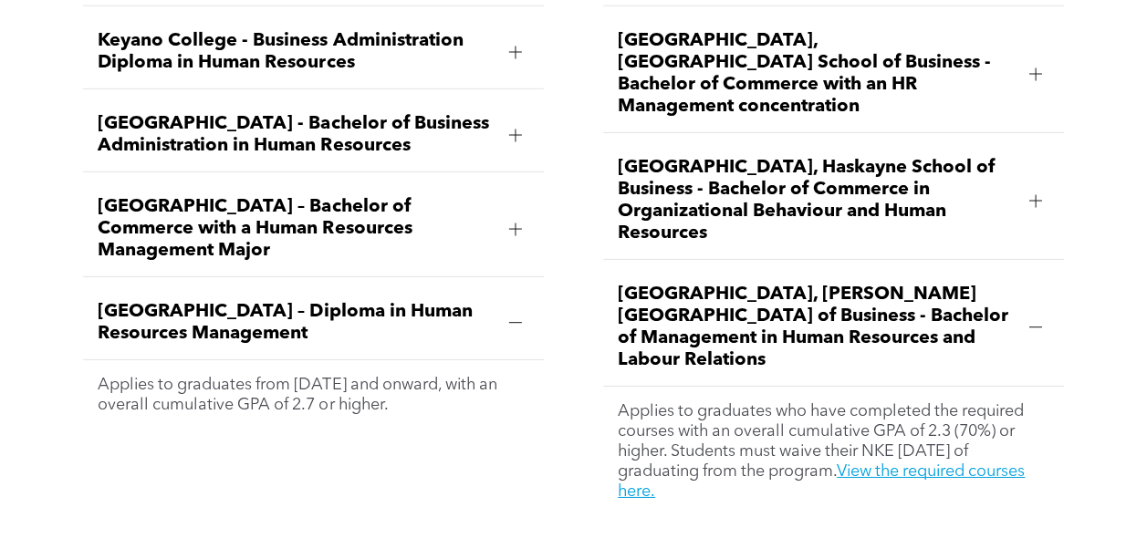
drag, startPoint x: 89, startPoint y: 322, endPoint x: 336, endPoint y: 352, distance: 248.1
click at [336, 352] on div "MacEwan University – Diploma in Human Resources Management" at bounding box center [313, 323] width 461 height 74
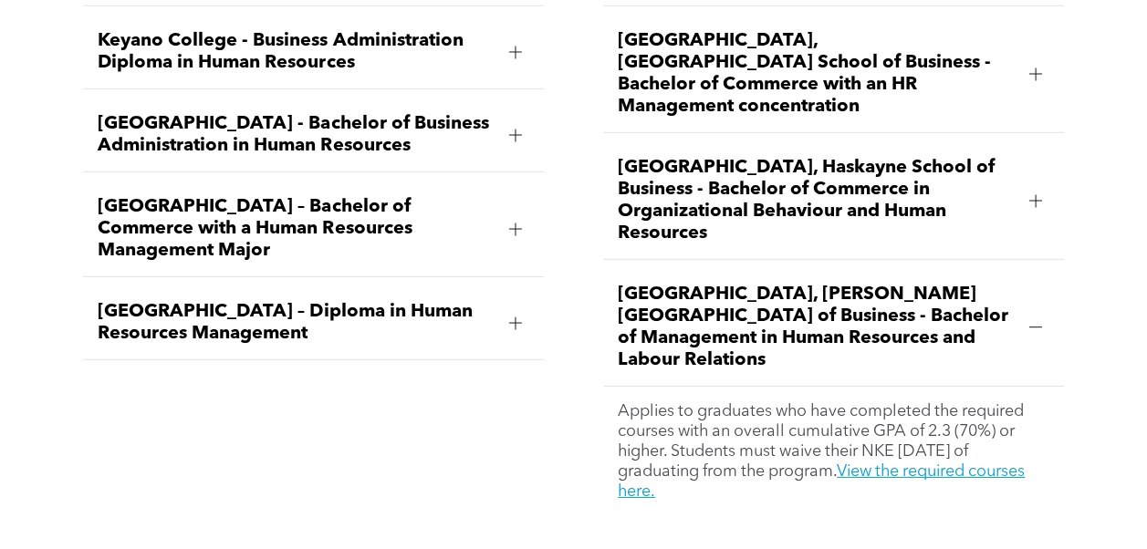
copy span "MacEwan University – Diploma in Human Resources Management"
